Goal: Task Accomplishment & Management: Manage account settings

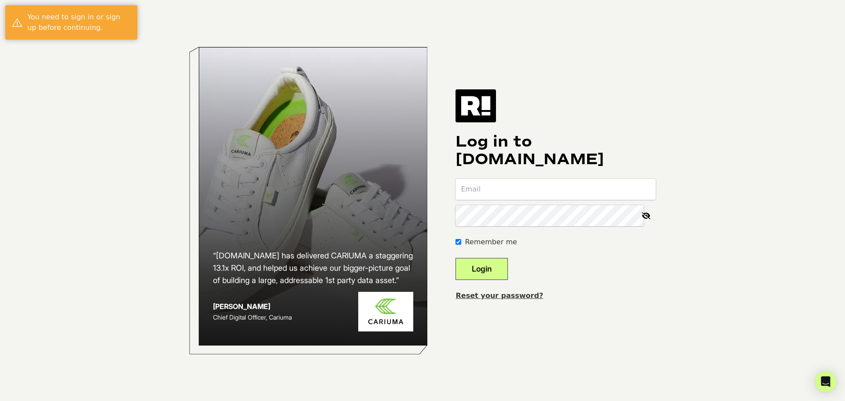
type input "[EMAIL_ADDRESS][DOMAIN_NAME]"
click at [497, 270] on button "Login" at bounding box center [482, 269] width 52 height 22
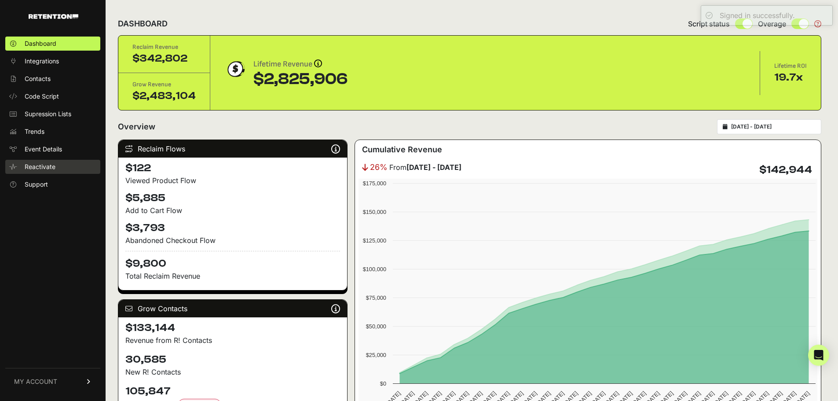
click at [48, 162] on span "Reactivate" at bounding box center [40, 166] width 31 height 9
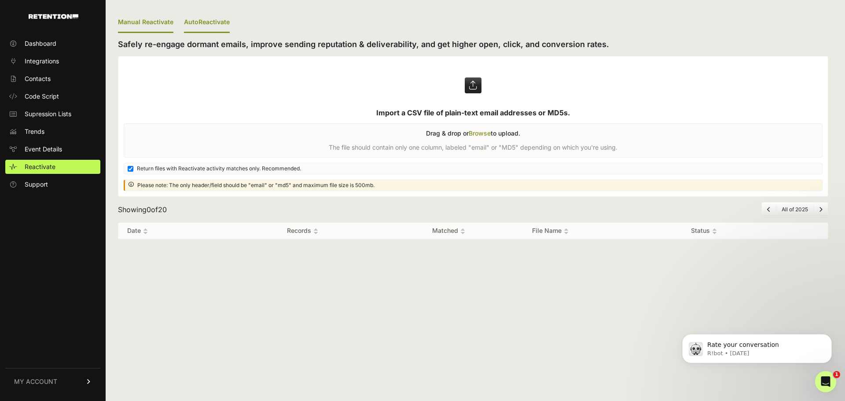
click at [201, 24] on link "AutoReactivate" at bounding box center [207, 22] width 46 height 21
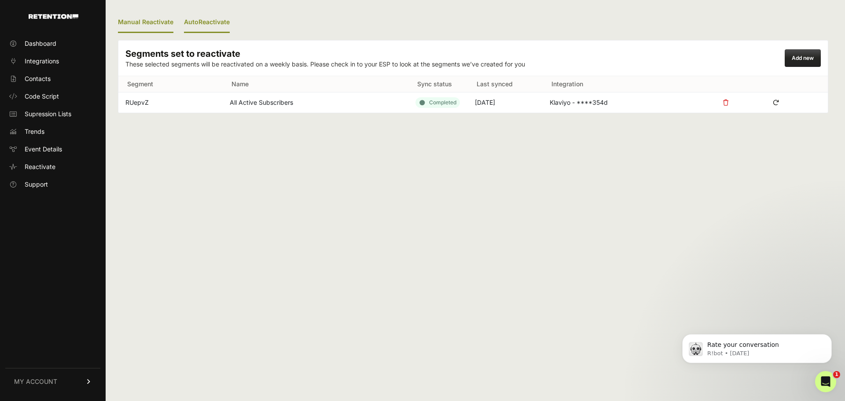
click at [138, 33] on link "Manual Reactivate" at bounding box center [145, 22] width 55 height 21
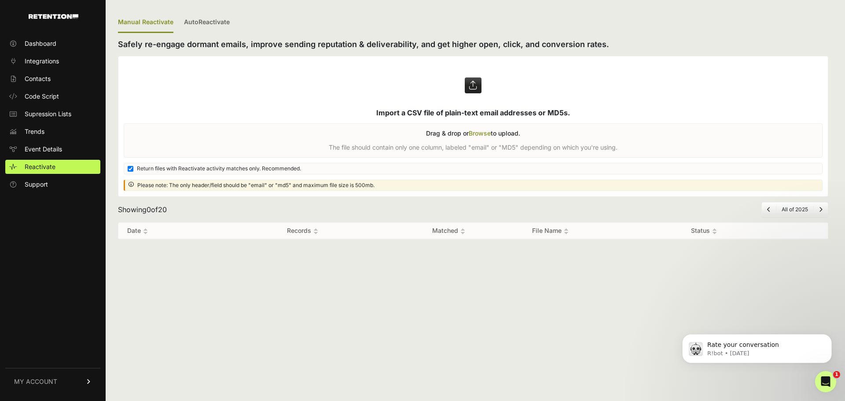
click at [638, 257] on div "Manual Reactivate AutoReactivate Safely re-engage dormant emails, improve sendi…" at bounding box center [473, 200] width 735 height 401
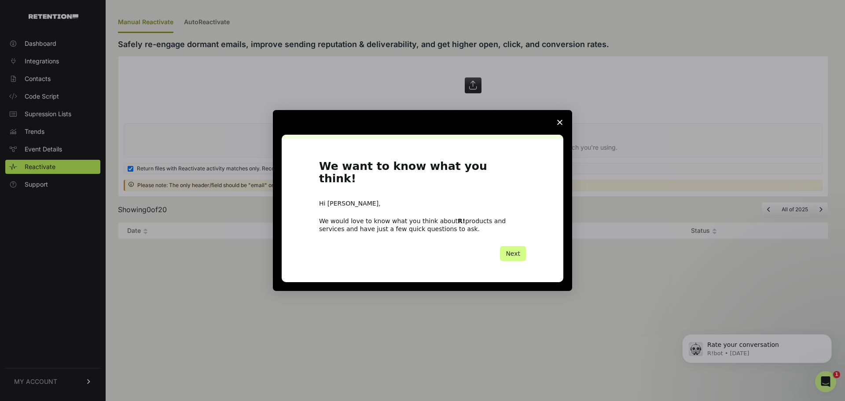
click at [563, 124] on span "Close survey" at bounding box center [559, 122] width 25 height 25
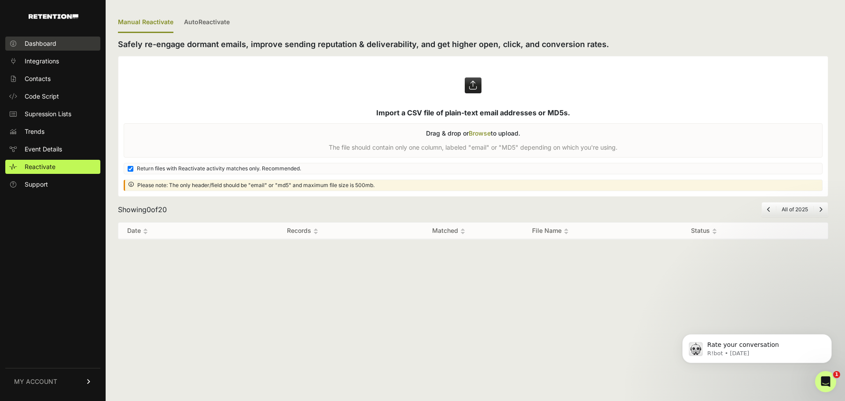
click at [37, 43] on span "Dashboard" at bounding box center [41, 43] width 32 height 9
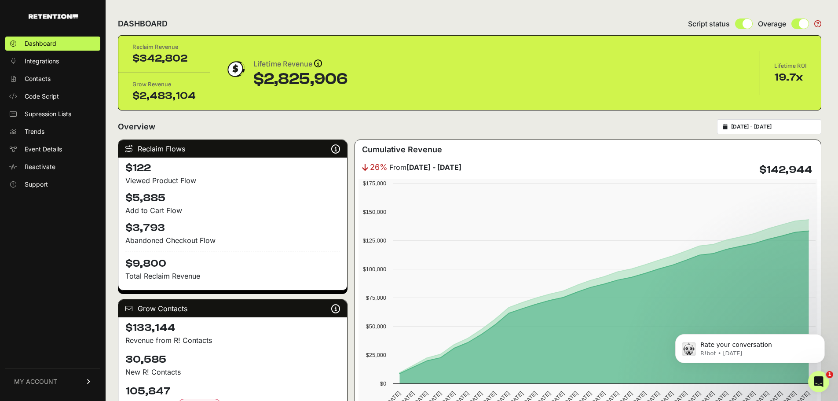
click at [582, 132] on div "Overview 2025-08-24 - 2025-09-23" at bounding box center [470, 126] width 704 height 15
drag, startPoint x: 141, startPoint y: 51, endPoint x: 185, endPoint y: 59, distance: 44.8
click at [185, 59] on div "Reclaim Revenue $342,802" at bounding box center [164, 54] width 92 height 37
click at [185, 59] on div "$342,802" at bounding box center [163, 58] width 63 height 14
drag, startPoint x: 46, startPoint y: 209, endPoint x: 53, endPoint y: 152, distance: 57.6
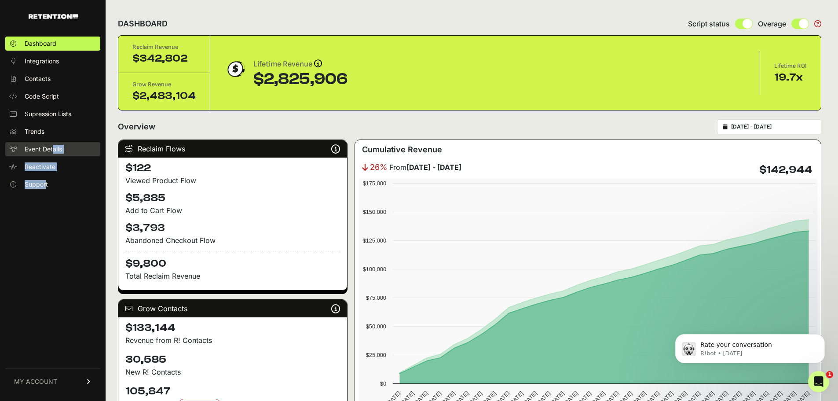
click at [53, 152] on div "Dashboard Integrations Contacts Code Script Supression Lists Trends Event Detai…" at bounding box center [53, 214] width 106 height 372
click at [53, 152] on span "Event Details" at bounding box center [43, 149] width 37 height 9
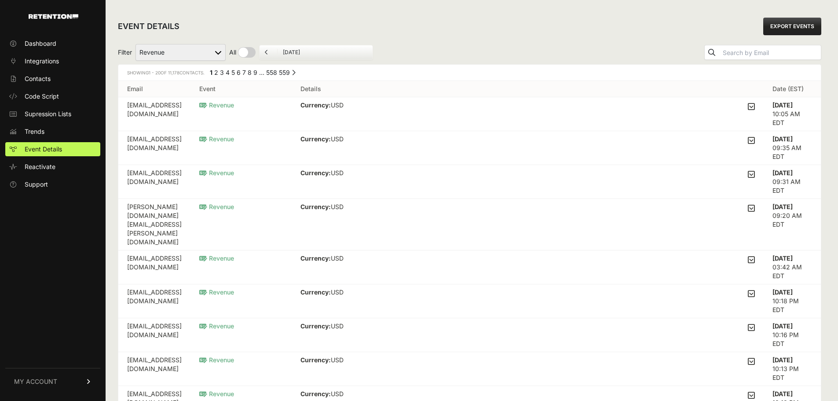
click at [48, 45] on span "Dashboard" at bounding box center [41, 43] width 32 height 9
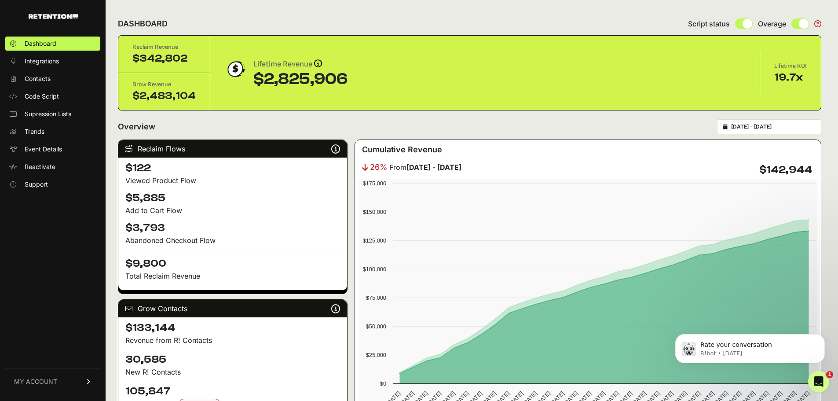
click at [75, 237] on div "Dashboard Integrations Contacts Code Script Supression Lists Trends Event Detai…" at bounding box center [53, 214] width 106 height 372
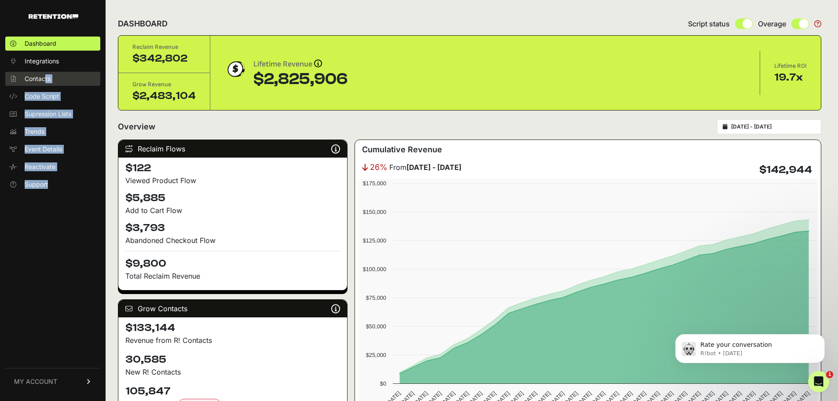
drag, startPoint x: 64, startPoint y: 229, endPoint x: 44, endPoint y: 76, distance: 153.9
click at [44, 76] on div "Dashboard Integrations Contacts Code Script Supression Lists Trends Event Detai…" at bounding box center [53, 214] width 106 height 372
click at [44, 76] on span "Contacts" at bounding box center [38, 78] width 26 height 9
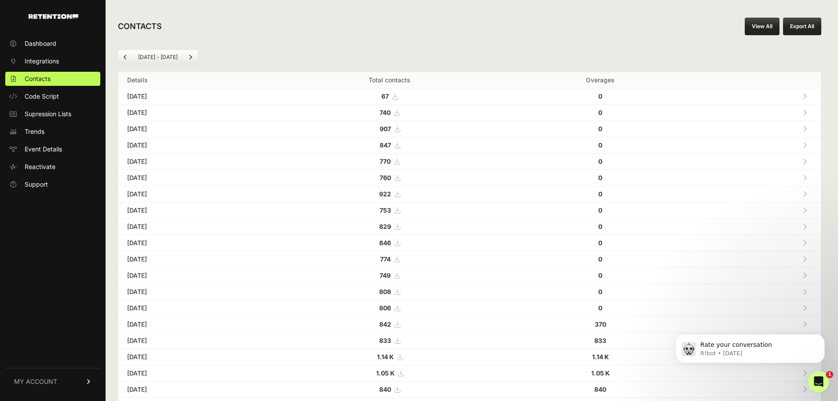
click at [11, 232] on div "Dashboard Integrations Contacts Code Script Supression Lists Trends Event Detai…" at bounding box center [53, 214] width 106 height 372
click at [61, 379] on link "MY ACCOUNT" at bounding box center [52, 381] width 95 height 27
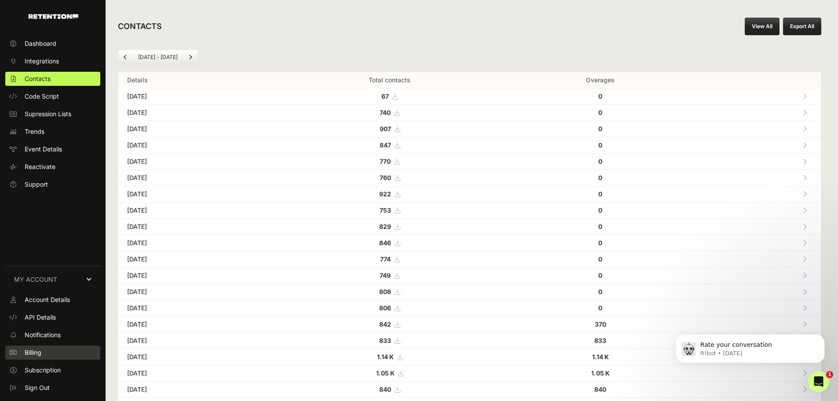
click at [37, 352] on span "Billing" at bounding box center [33, 352] width 17 height 9
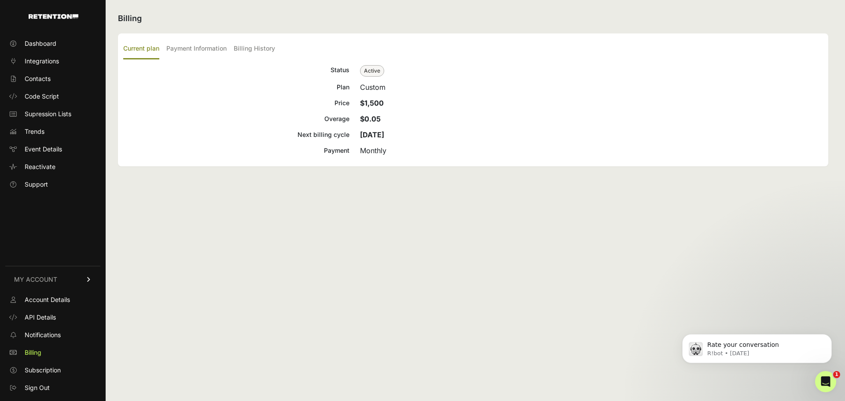
click at [342, 101] on div "Price" at bounding box center [236, 103] width 226 height 11
click at [353, 204] on div "Billing Current plan Payment Information Billing History Status Active Plan Cus…" at bounding box center [473, 200] width 735 height 401
click at [203, 55] on label "Payment Information" at bounding box center [196, 49] width 60 height 21
click at [0, 0] on input "Payment Information" at bounding box center [0, 0] width 0 height 0
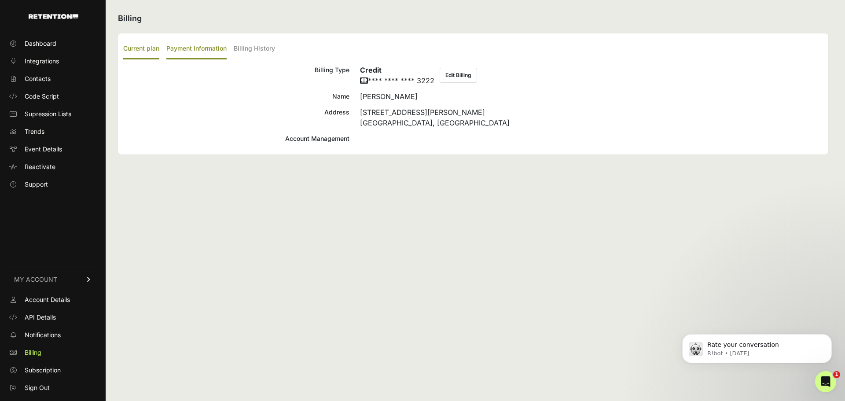
click at [153, 50] on label "Current plan" at bounding box center [141, 49] width 36 height 21
click at [0, 0] on input "Current plan" at bounding box center [0, 0] width 0 height 0
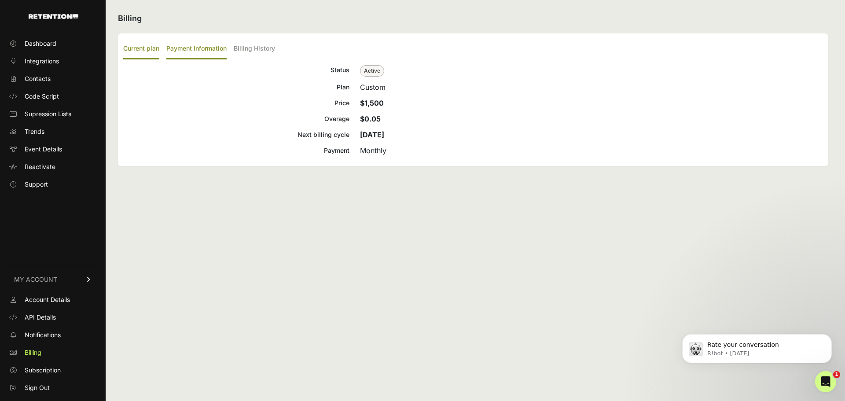
click at [199, 49] on label "Payment Information" at bounding box center [196, 49] width 60 height 21
click at [0, 0] on input "Payment Information" at bounding box center [0, 0] width 0 height 0
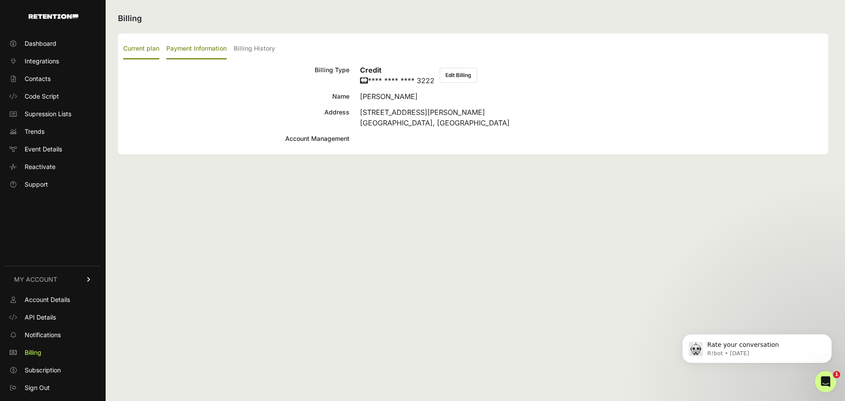
click at [146, 48] on label "Current plan" at bounding box center [141, 49] width 36 height 21
click at [0, 0] on input "Current plan" at bounding box center [0, 0] width 0 height 0
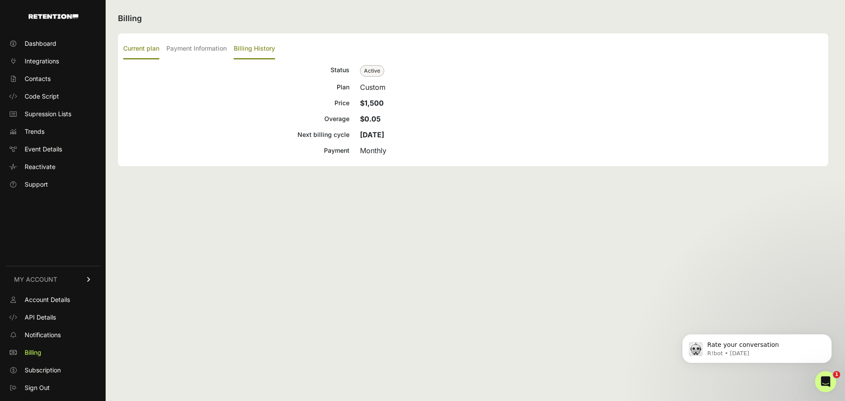
click at [261, 50] on label "Billing History" at bounding box center [254, 49] width 41 height 21
click at [0, 0] on input "Billing History" at bounding box center [0, 0] width 0 height 0
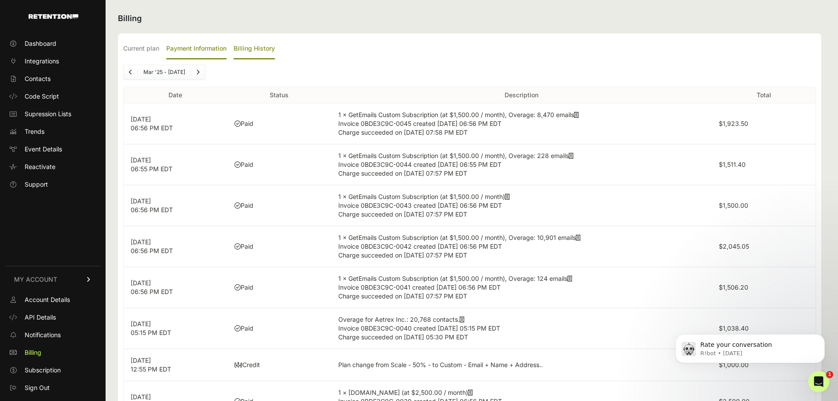
click at [197, 47] on label "Payment Information" at bounding box center [196, 49] width 60 height 21
click at [0, 0] on input "Payment Information" at bounding box center [0, 0] width 0 height 0
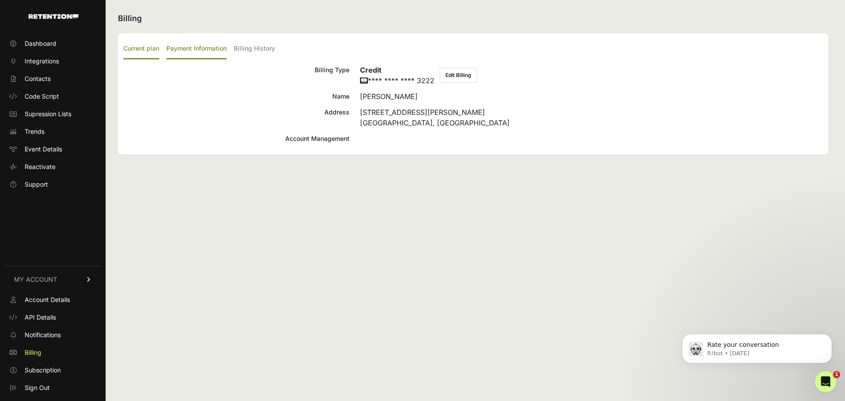
click at [141, 49] on label "Current plan" at bounding box center [141, 49] width 36 height 21
click at [0, 0] on input "Current plan" at bounding box center [0, 0] width 0 height 0
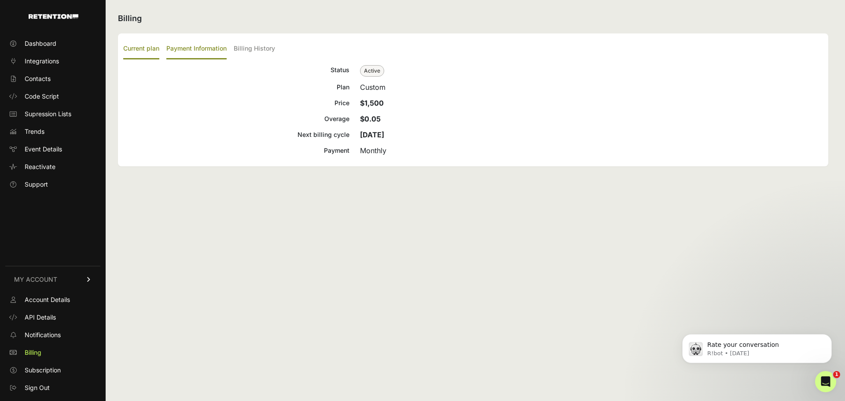
click at [187, 52] on label "Payment Information" at bounding box center [196, 49] width 60 height 21
click at [0, 0] on input "Payment Information" at bounding box center [0, 0] width 0 height 0
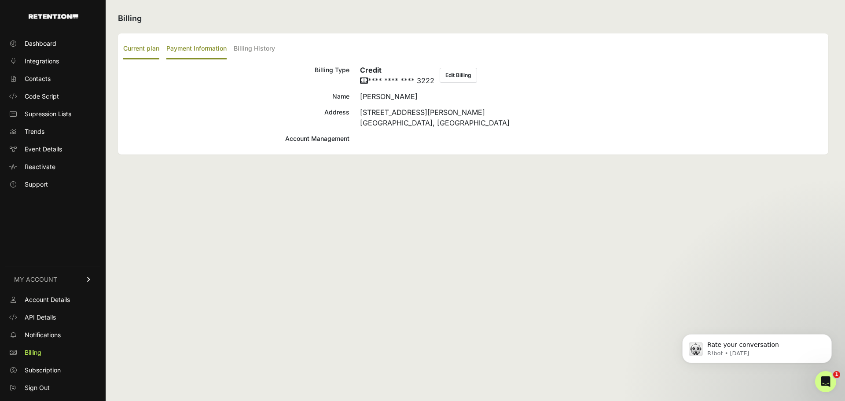
click at [140, 48] on label "Current plan" at bounding box center [141, 49] width 36 height 21
click at [0, 0] on input "Current plan" at bounding box center [0, 0] width 0 height 0
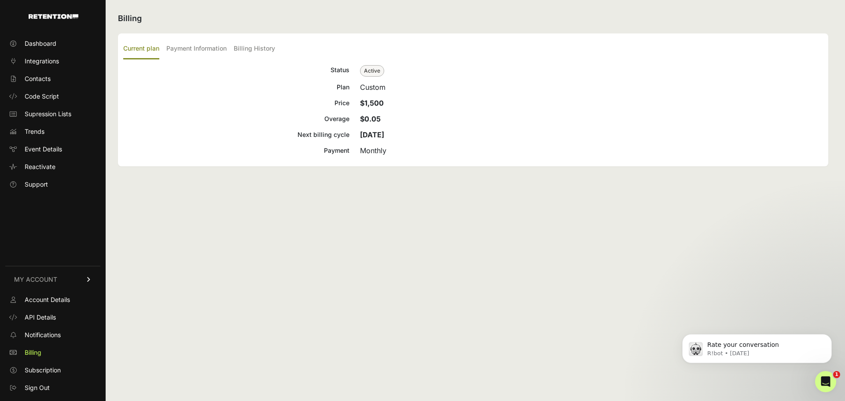
click at [168, 114] on div "Overage" at bounding box center [236, 119] width 226 height 11
click at [190, 56] on label "Payment Information" at bounding box center [196, 49] width 60 height 21
click at [0, 0] on input "Payment Information" at bounding box center [0, 0] width 0 height 0
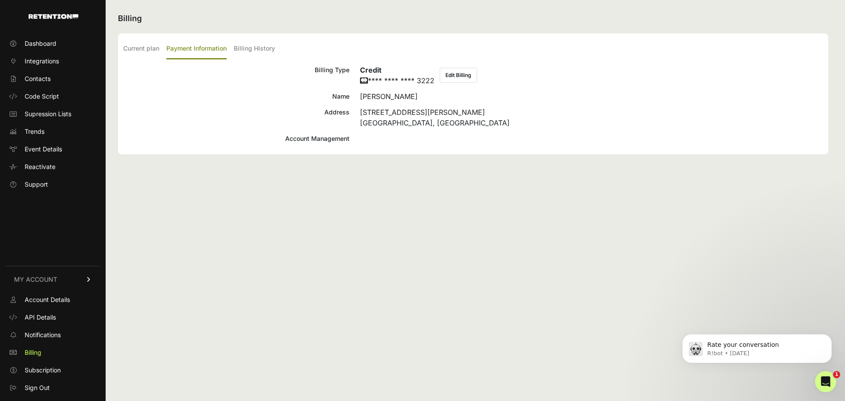
click at [121, 45] on div "Current plan Payment Information Billing History Status Active Plan Custom Pric…" at bounding box center [473, 93] width 710 height 121
click at [137, 49] on label "Current plan" at bounding box center [141, 49] width 36 height 21
click at [0, 0] on input "Current plan" at bounding box center [0, 0] width 0 height 0
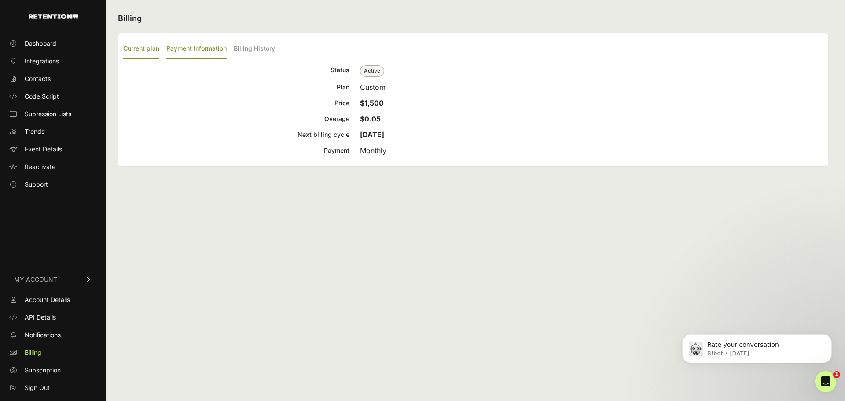
click at [214, 55] on label "Payment Information" at bounding box center [196, 49] width 60 height 21
click at [0, 0] on input "Payment Information" at bounding box center [0, 0] width 0 height 0
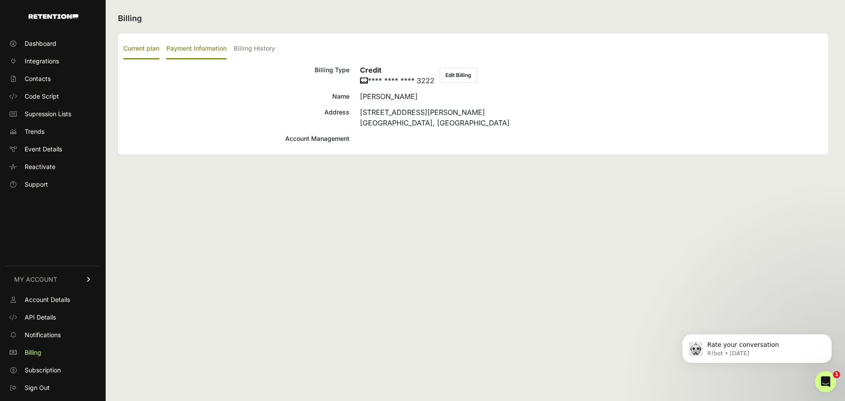
click at [140, 48] on label "Current plan" at bounding box center [141, 49] width 36 height 21
click at [0, 0] on input "Current plan" at bounding box center [0, 0] width 0 height 0
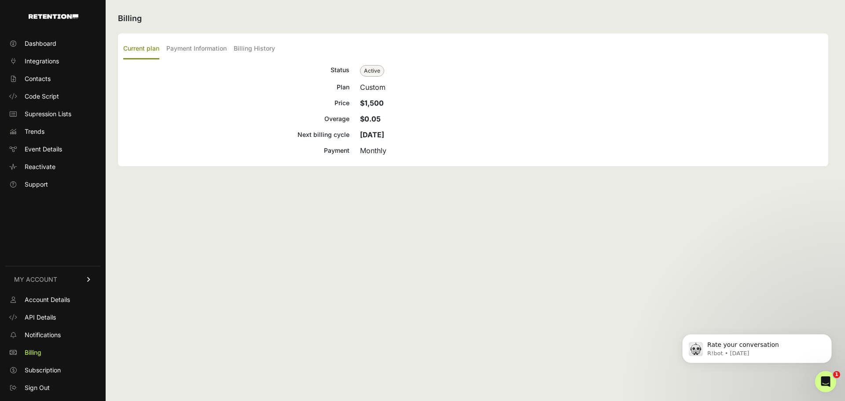
click at [268, 253] on div "Billing Current plan Payment Information Billing History Status Active Plan Cus…" at bounding box center [473, 200] width 735 height 401
